Goal: Task Accomplishment & Management: Manage account settings

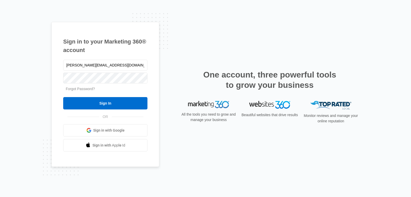
type input "[PERSON_NAME][EMAIL_ADDRESS][DOMAIN_NAME]"
click at [63, 97] on input "Sign In" at bounding box center [105, 103] width 84 height 12
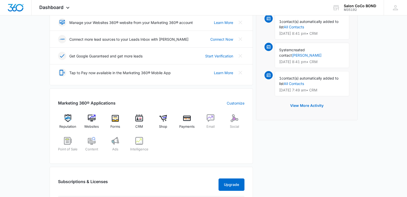
scroll to position [154, 0]
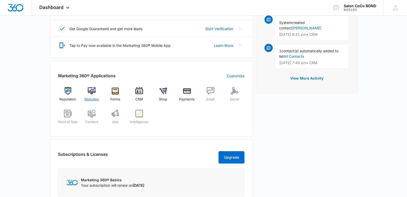
click at [89, 88] on img at bounding box center [92, 91] width 8 height 8
